Goal: Information Seeking & Learning: Find contact information

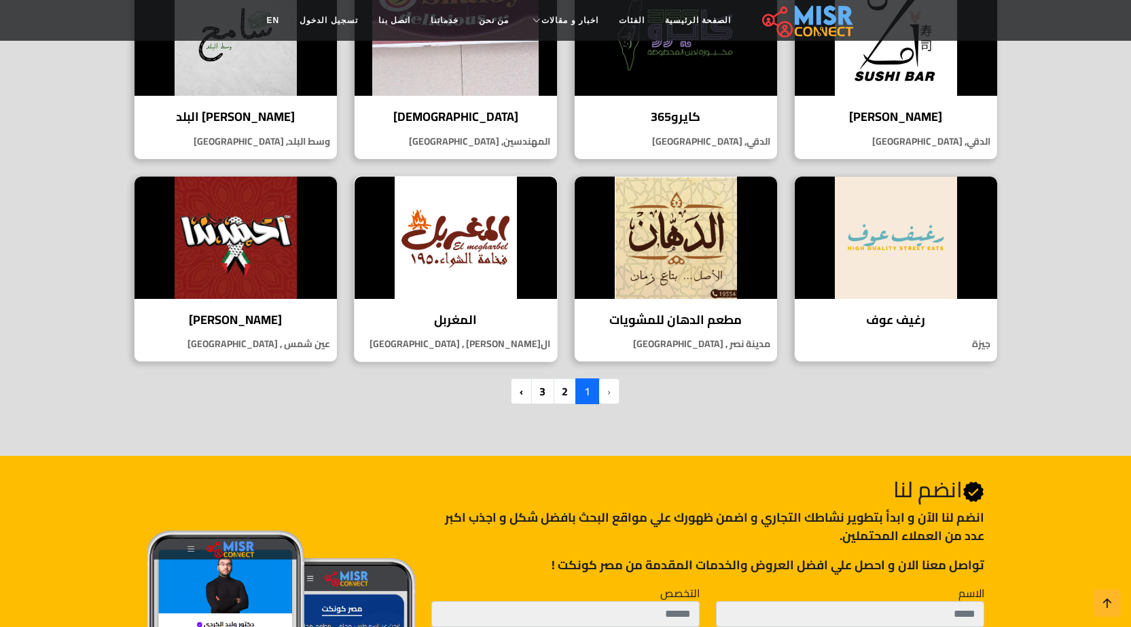
scroll to position [883, 0]
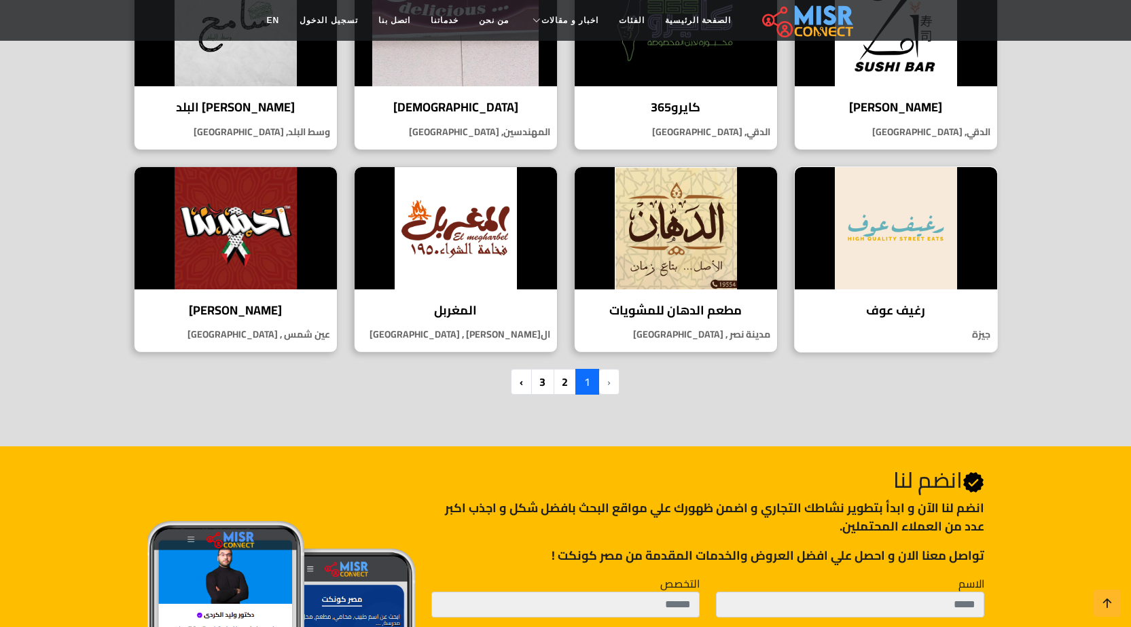
click at [893, 235] on img at bounding box center [896, 228] width 203 height 122
click at [561, 388] on link "2" at bounding box center [565, 382] width 24 height 26
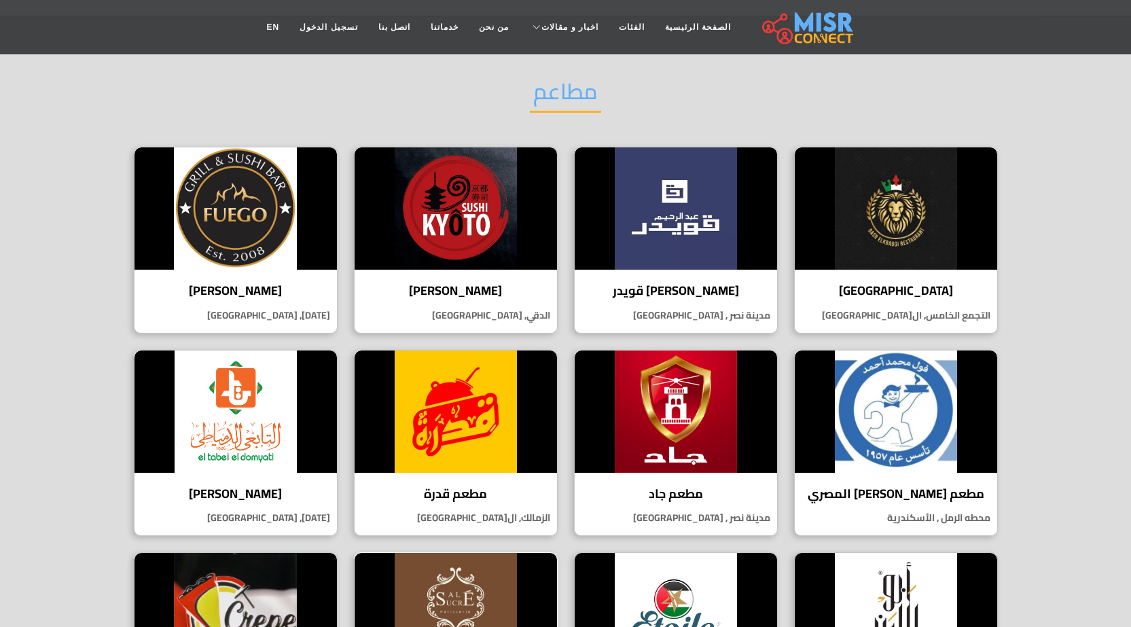
scroll to position [68, 0]
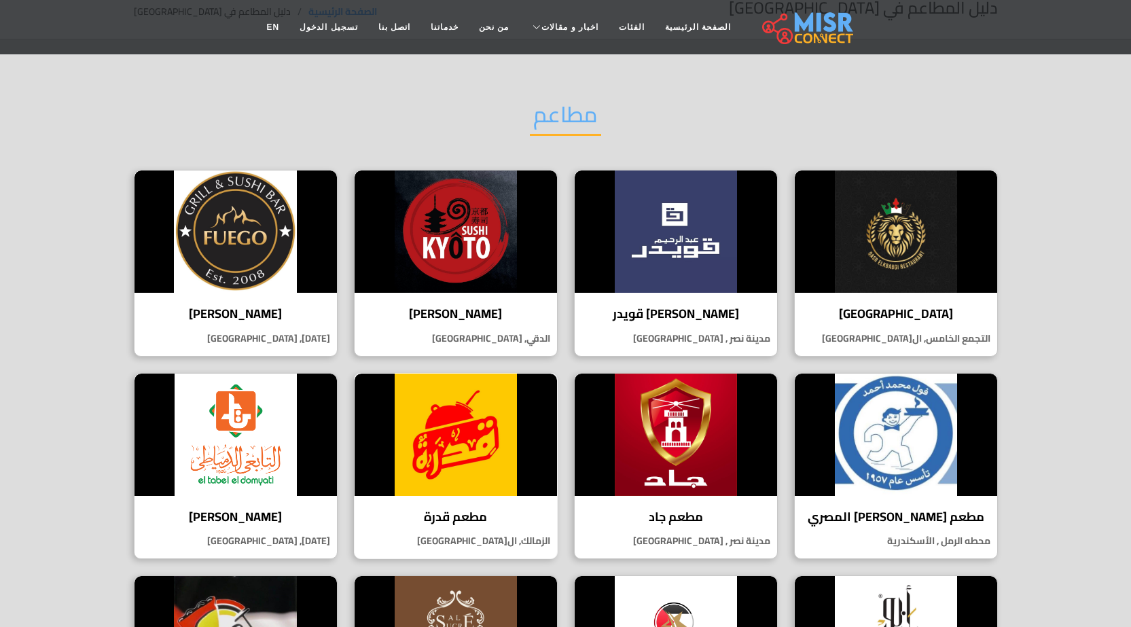
click at [452, 446] on img at bounding box center [456, 435] width 203 height 122
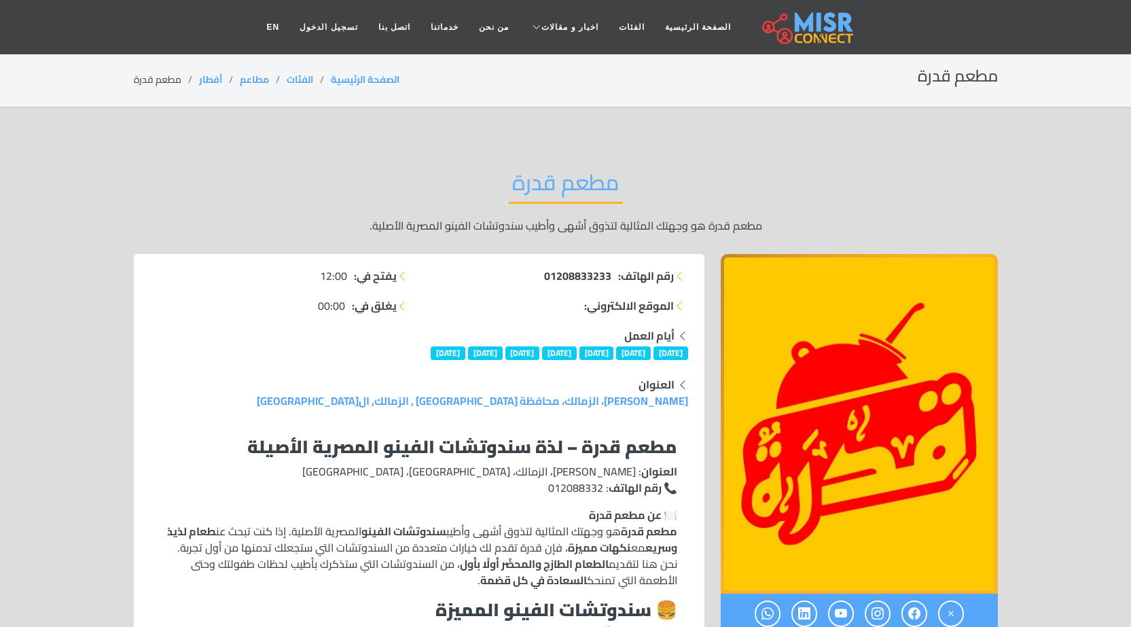
click at [607, 274] on span "01208833233" at bounding box center [577, 276] width 67 height 20
click at [520, 296] on ul "رقم الهاتف: 01208833233 الموقع الالكتروني:" at bounding box center [557, 291] width 261 height 46
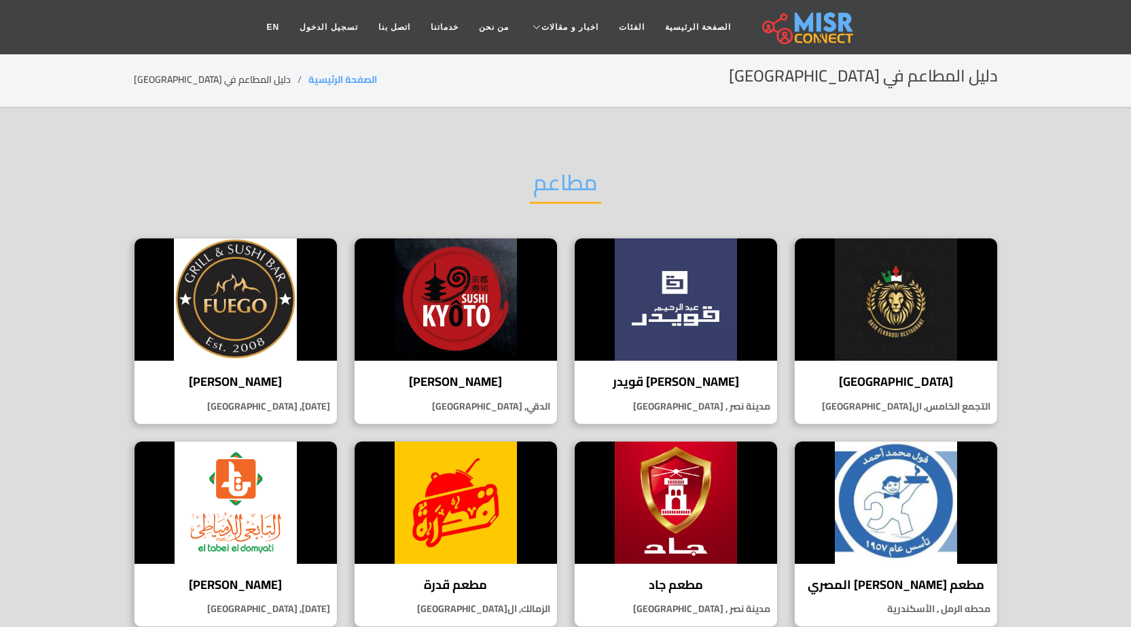
scroll to position [68, 0]
